Goal: Transaction & Acquisition: Subscribe to service/newsletter

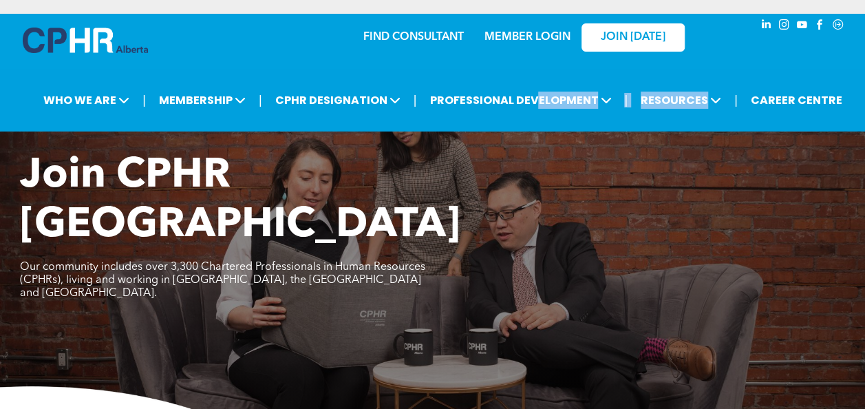
drag, startPoint x: 723, startPoint y: 73, endPoint x: 541, endPoint y: 70, distance: 181.7
click at [541, 70] on div "| WHO WE ARE ASSOCIATION About CPHR Alberta Board of Directors Team Chapters FC…" at bounding box center [432, 100] width 865 height 63
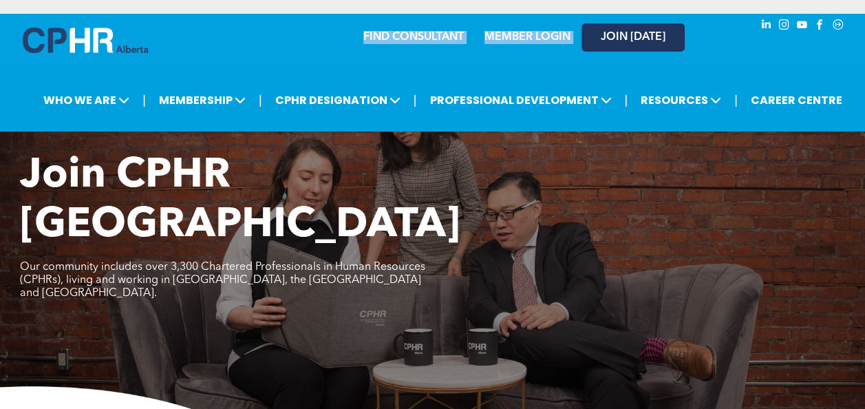
drag, startPoint x: 330, startPoint y: 26, endPoint x: 597, endPoint y: 32, distance: 267.1
click at [597, 32] on div "FIND CONSULTANT MEMBER LOGIN JOIN TODAY" at bounding box center [498, 36] width 380 height 43
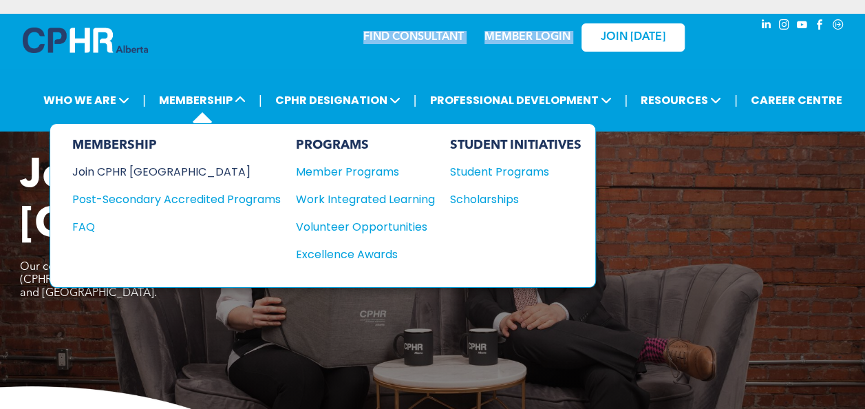
click at [167, 172] on div "Join CPHR [GEOGRAPHIC_DATA]" at bounding box center [166, 171] width 188 height 17
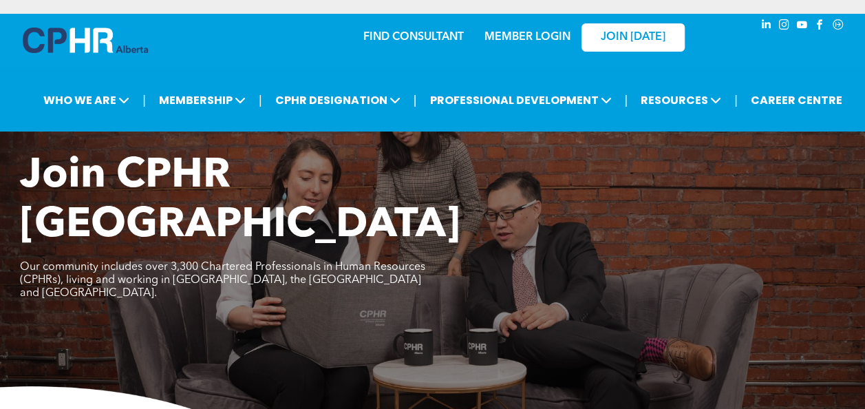
click at [559, 37] on link "MEMBER LOGIN" at bounding box center [528, 37] width 86 height 11
